Goal: Information Seeking & Learning: Learn about a topic

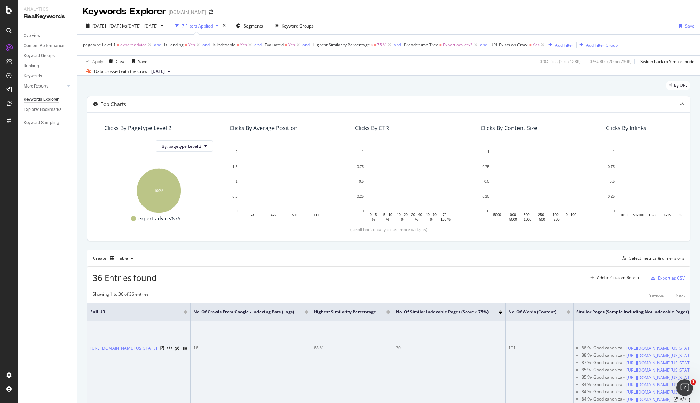
scroll to position [0, 0]
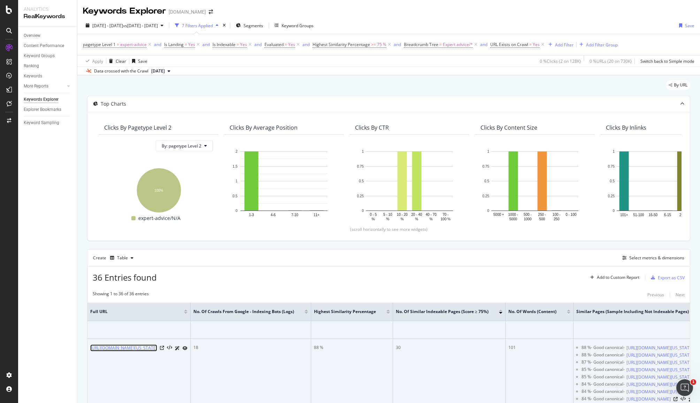
click at [157, 347] on link "[URL][DOMAIN_NAME][US_STATE]" at bounding box center [123, 347] width 67 height 7
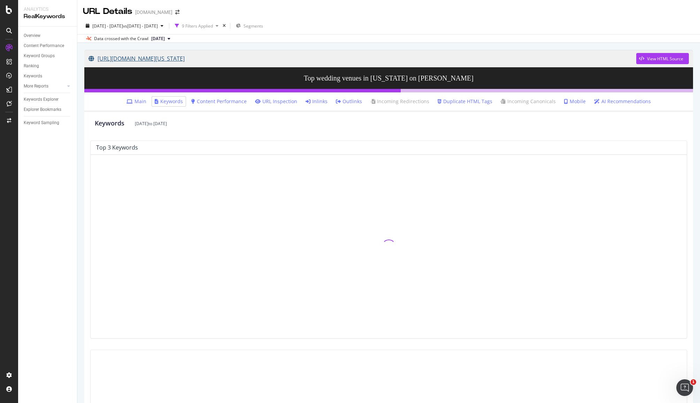
click at [237, 59] on link "[URL][DOMAIN_NAME][US_STATE]" at bounding box center [363, 58] width 548 height 17
